Goal: Task Accomplishment & Management: Complete application form

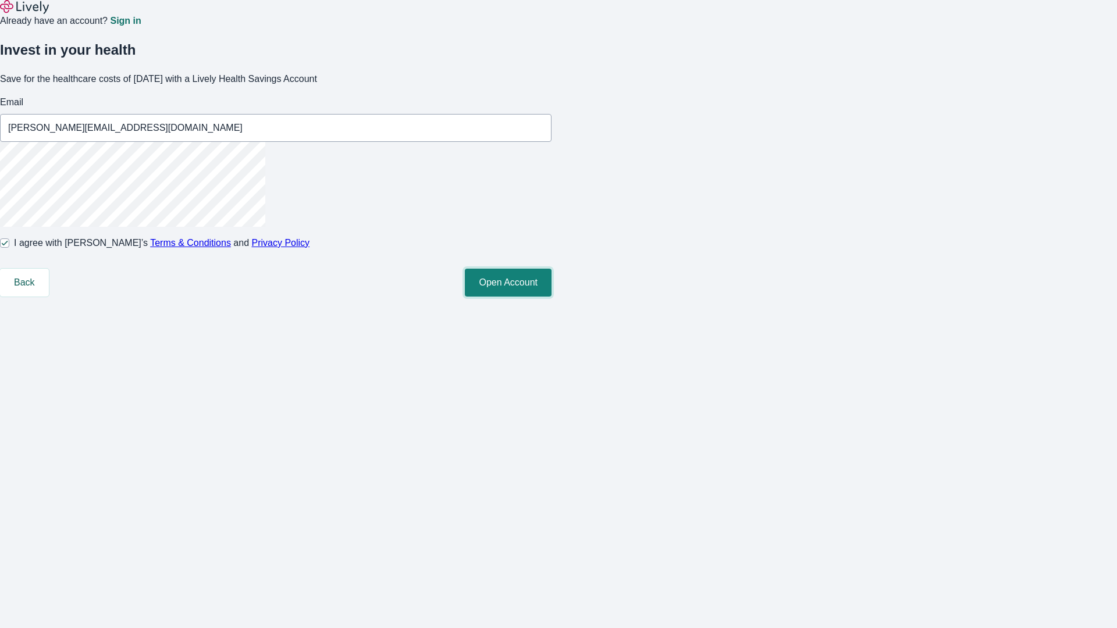
click at [551, 297] on button "Open Account" at bounding box center [508, 283] width 87 height 28
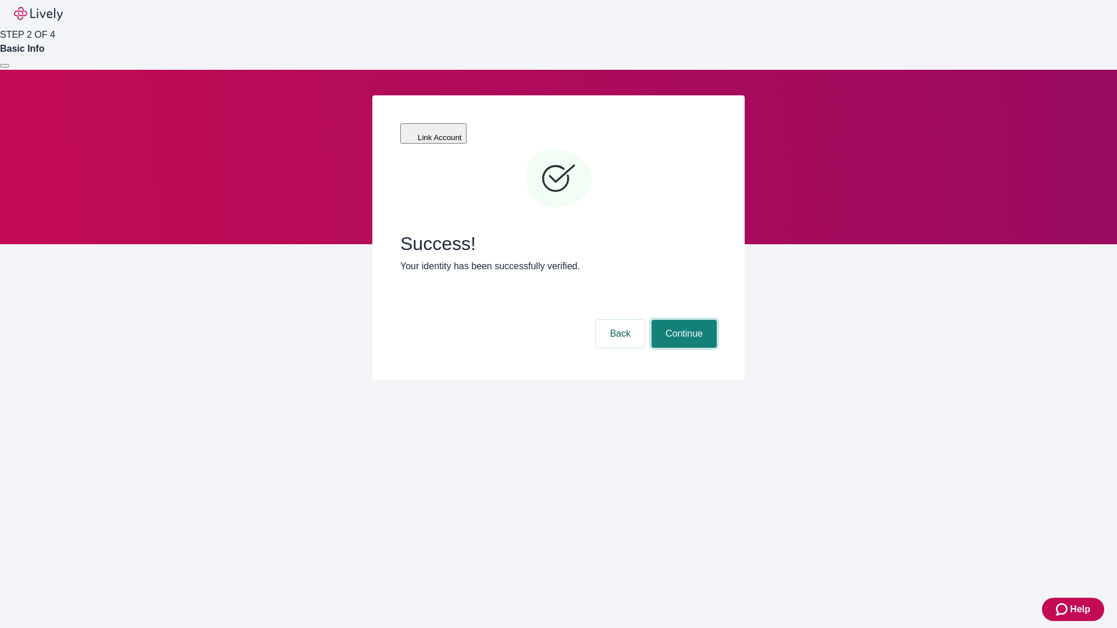
click at [682, 320] on button "Continue" at bounding box center [684, 334] width 65 height 28
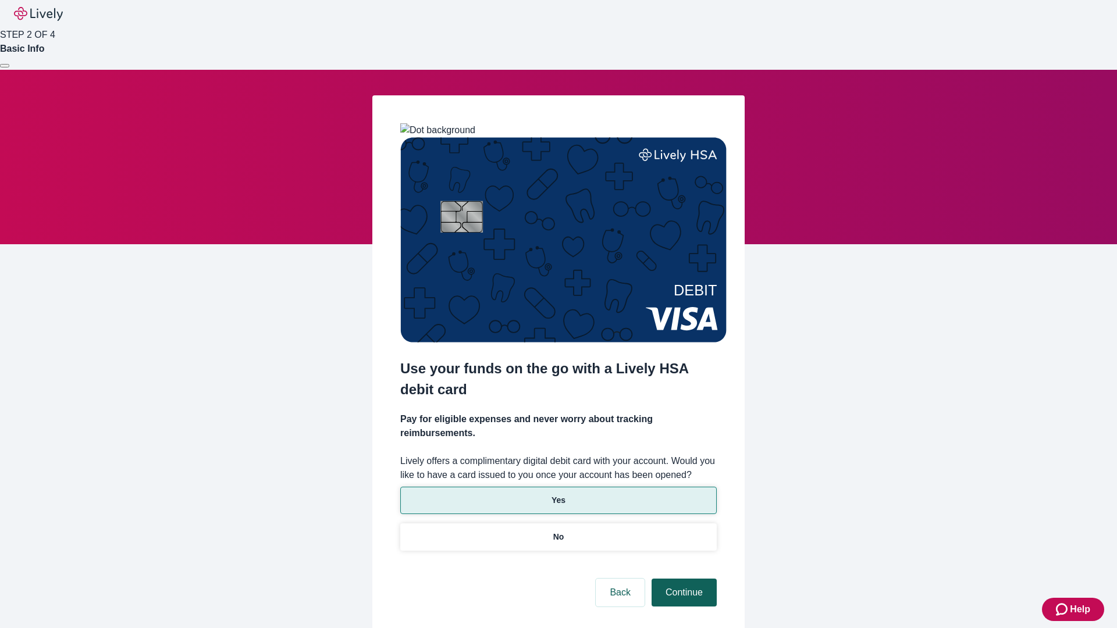
click at [558, 531] on p "No" at bounding box center [558, 537] width 11 height 12
click at [682, 579] on button "Continue" at bounding box center [684, 593] width 65 height 28
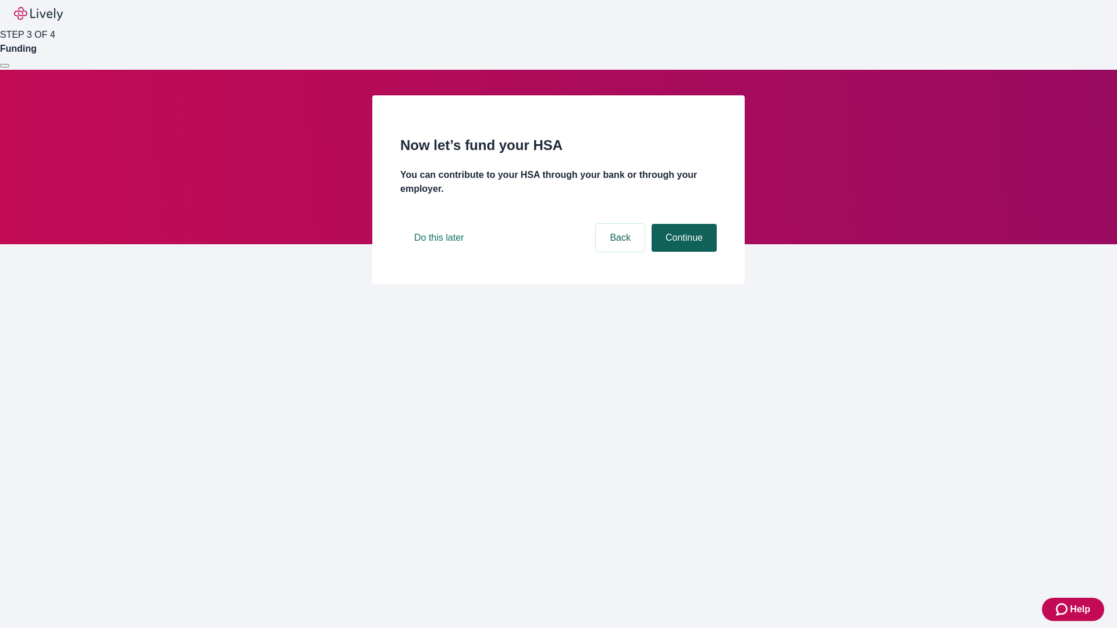
click at [682, 252] on button "Continue" at bounding box center [684, 238] width 65 height 28
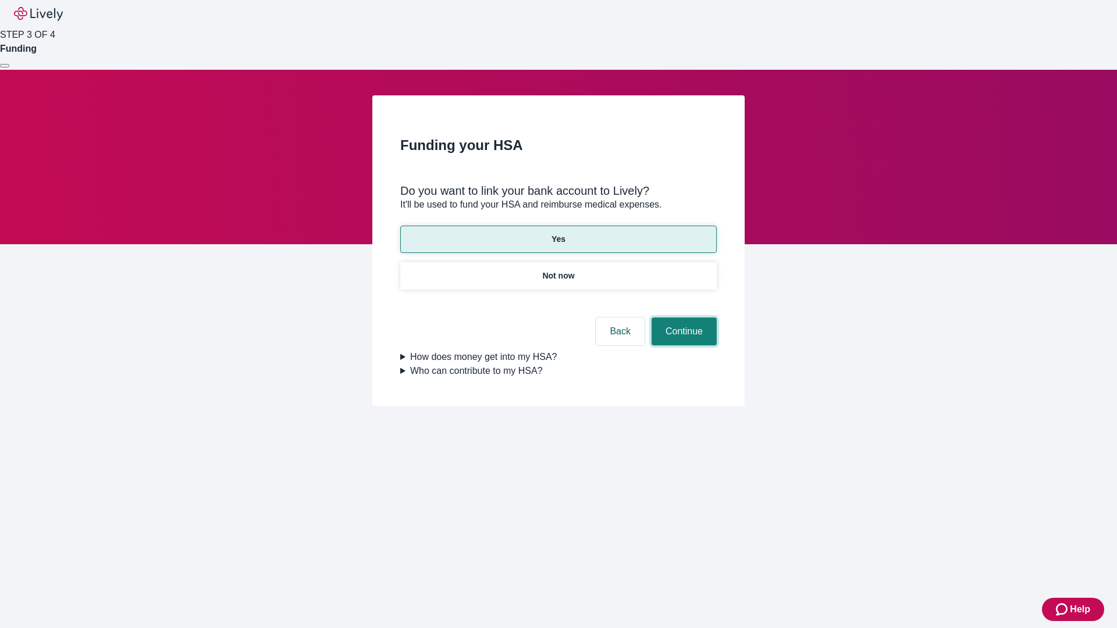
click at [682, 318] on button "Continue" at bounding box center [684, 332] width 65 height 28
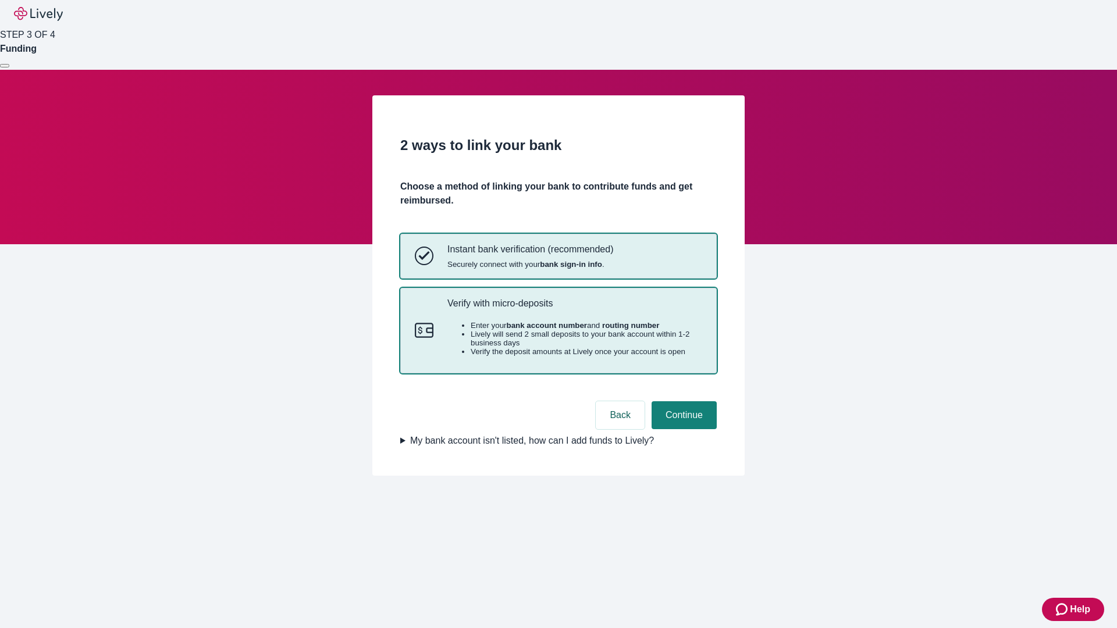
click at [574, 309] on p "Verify with micro-deposits" at bounding box center [574, 303] width 255 height 11
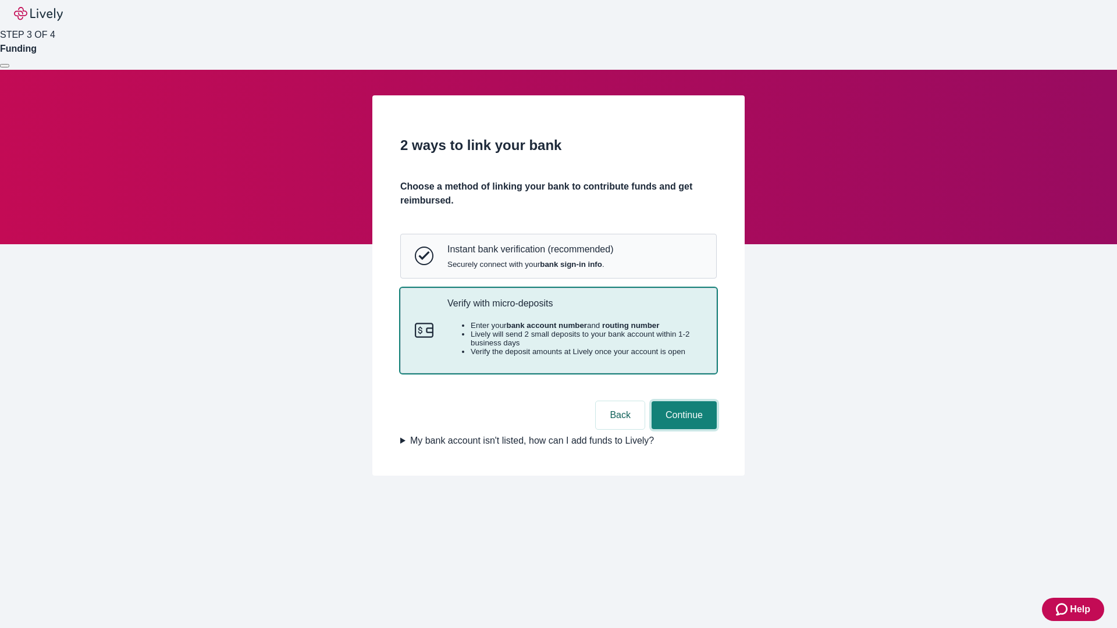
click at [682, 429] on button "Continue" at bounding box center [684, 415] width 65 height 28
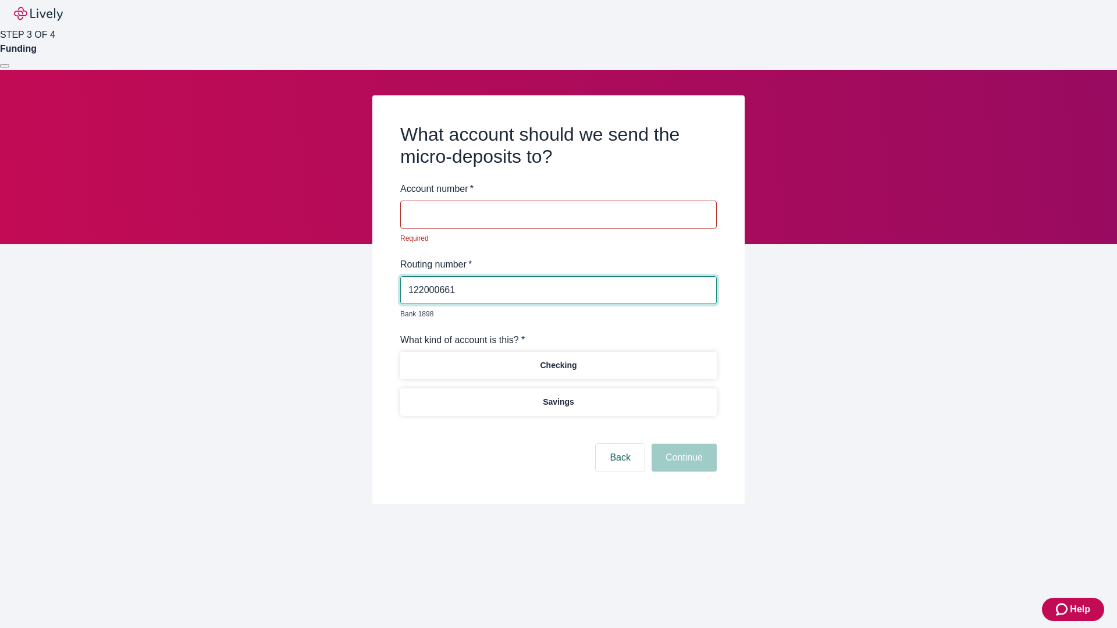
type input "122000661"
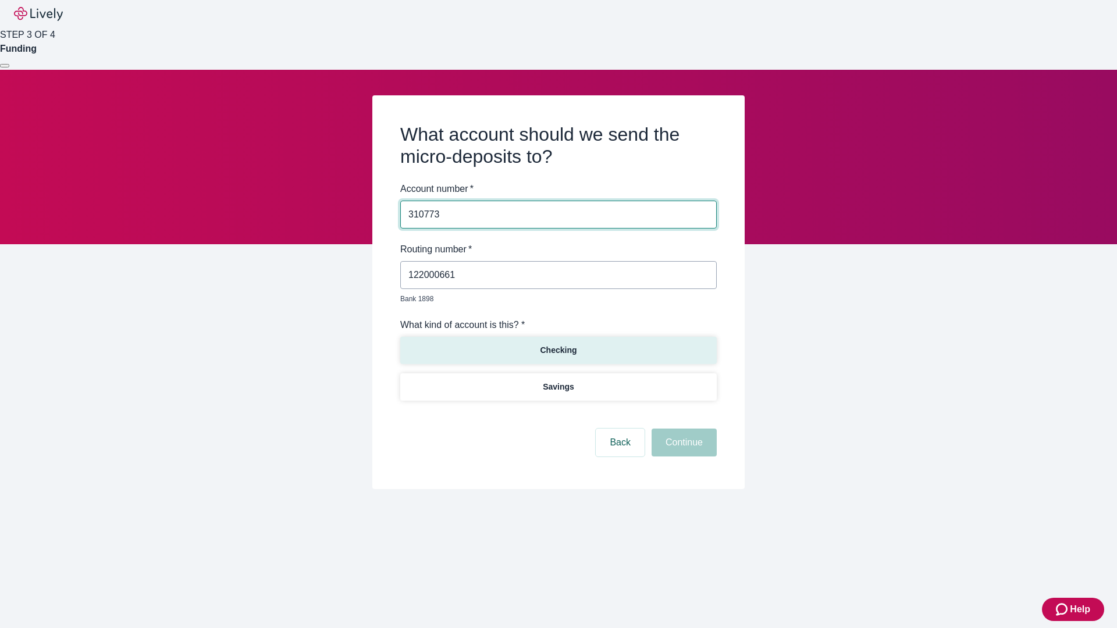
type input "310773"
click at [558, 344] on p "Checking" at bounding box center [558, 350] width 37 height 12
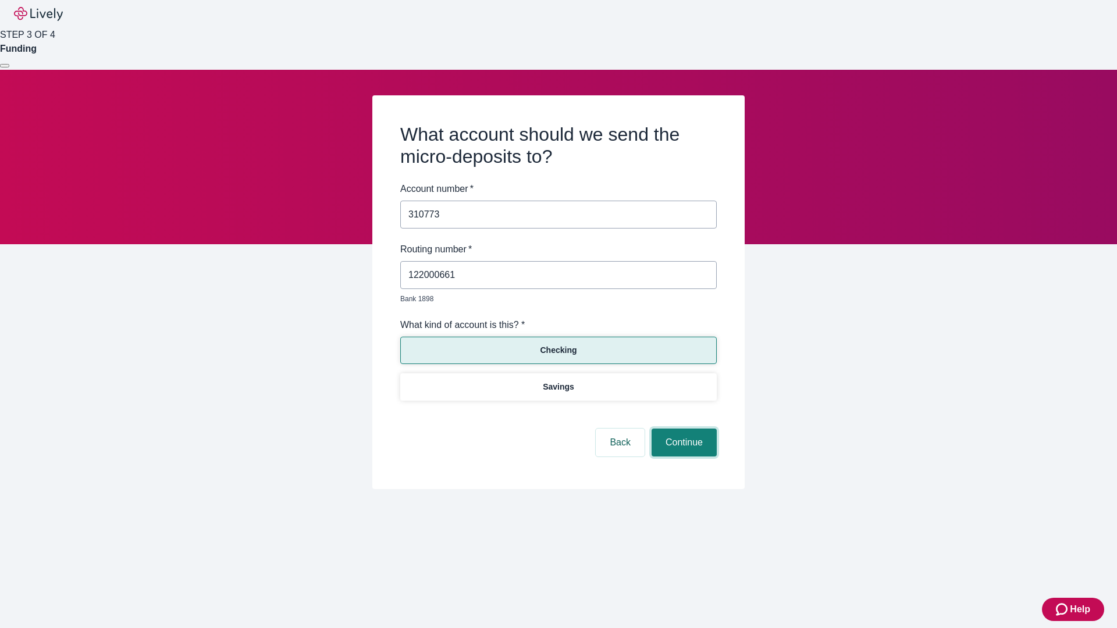
click at [682, 429] on button "Continue" at bounding box center [684, 443] width 65 height 28
